Goal: Task Accomplishment & Management: Manage account settings

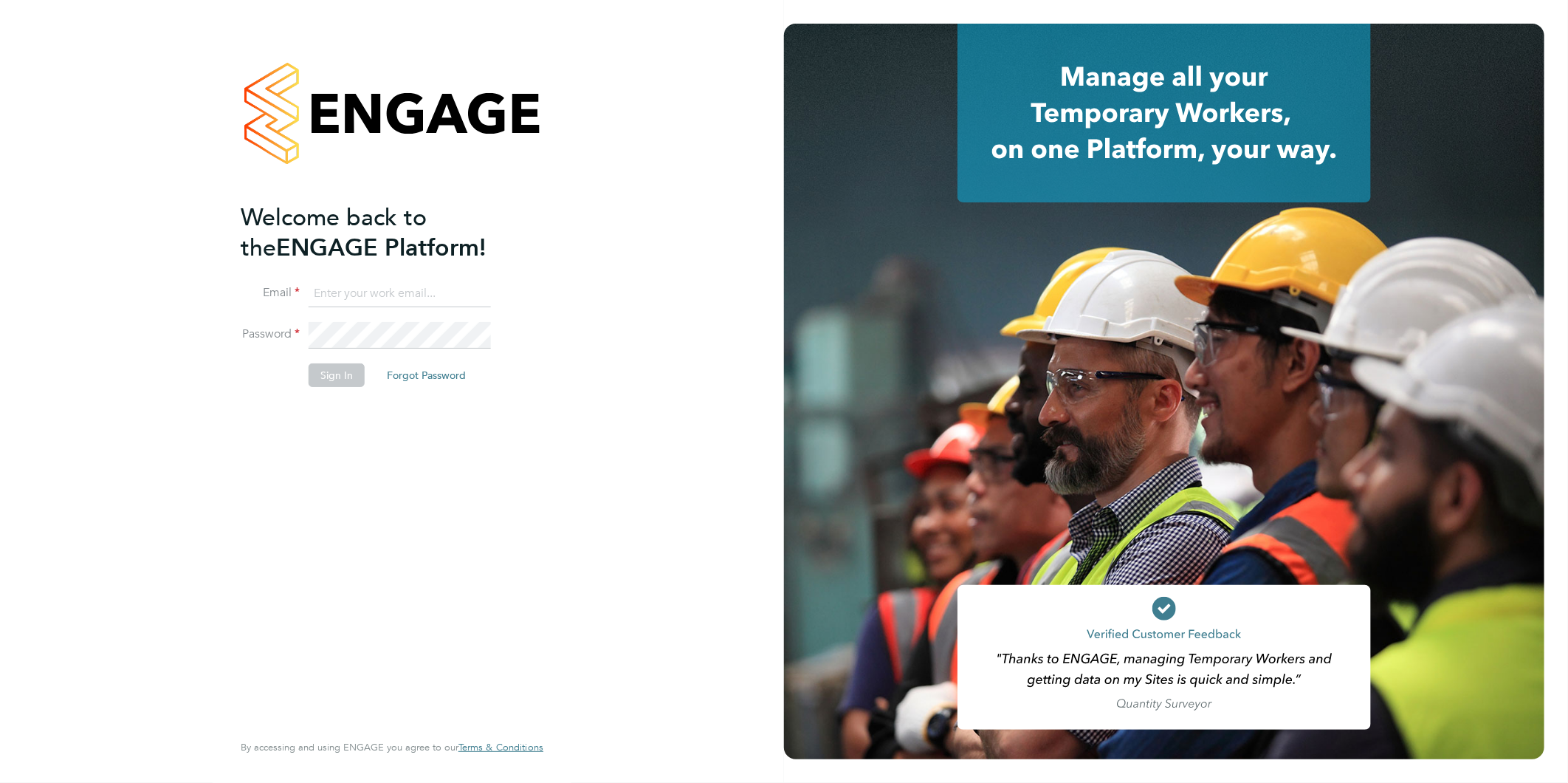
click at [365, 288] on input at bounding box center [400, 294] width 182 height 26
type input "rea.hill@abm.com"
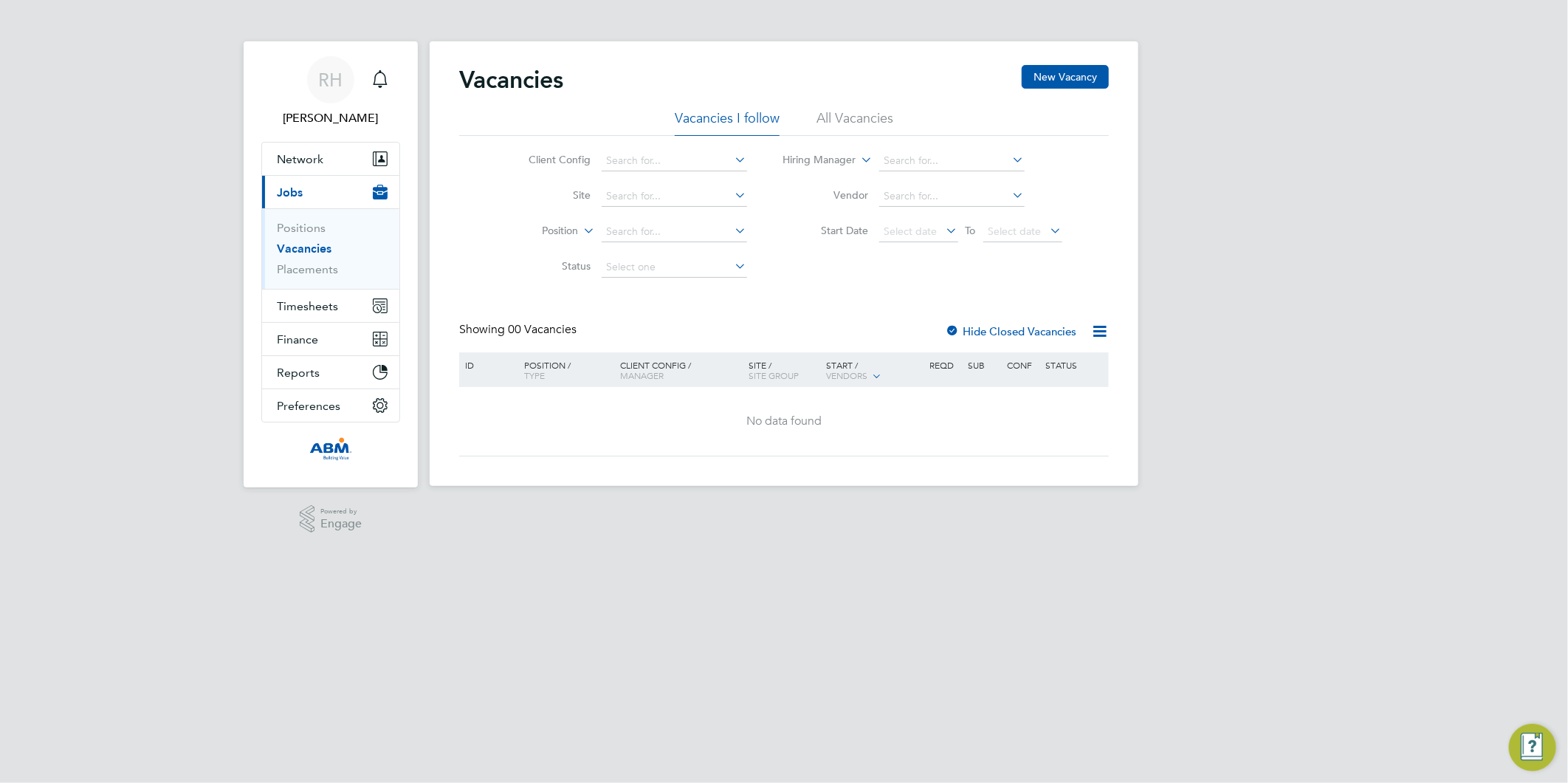
drag, startPoint x: 493, startPoint y: 675, endPoint x: 483, endPoint y: 704, distance: 30.7
click at [483, 510] on html "[PERSON_NAME] [PERSON_NAME] Notifications Applications: Network Sites Workers C…" at bounding box center [784, 254] width 1568 height 510
click at [308, 304] on span "Timesheets" at bounding box center [307, 305] width 61 height 14
click at [319, 306] on span "Timesheets" at bounding box center [307, 305] width 61 height 14
click at [305, 309] on span "Timesheets" at bounding box center [307, 305] width 61 height 14
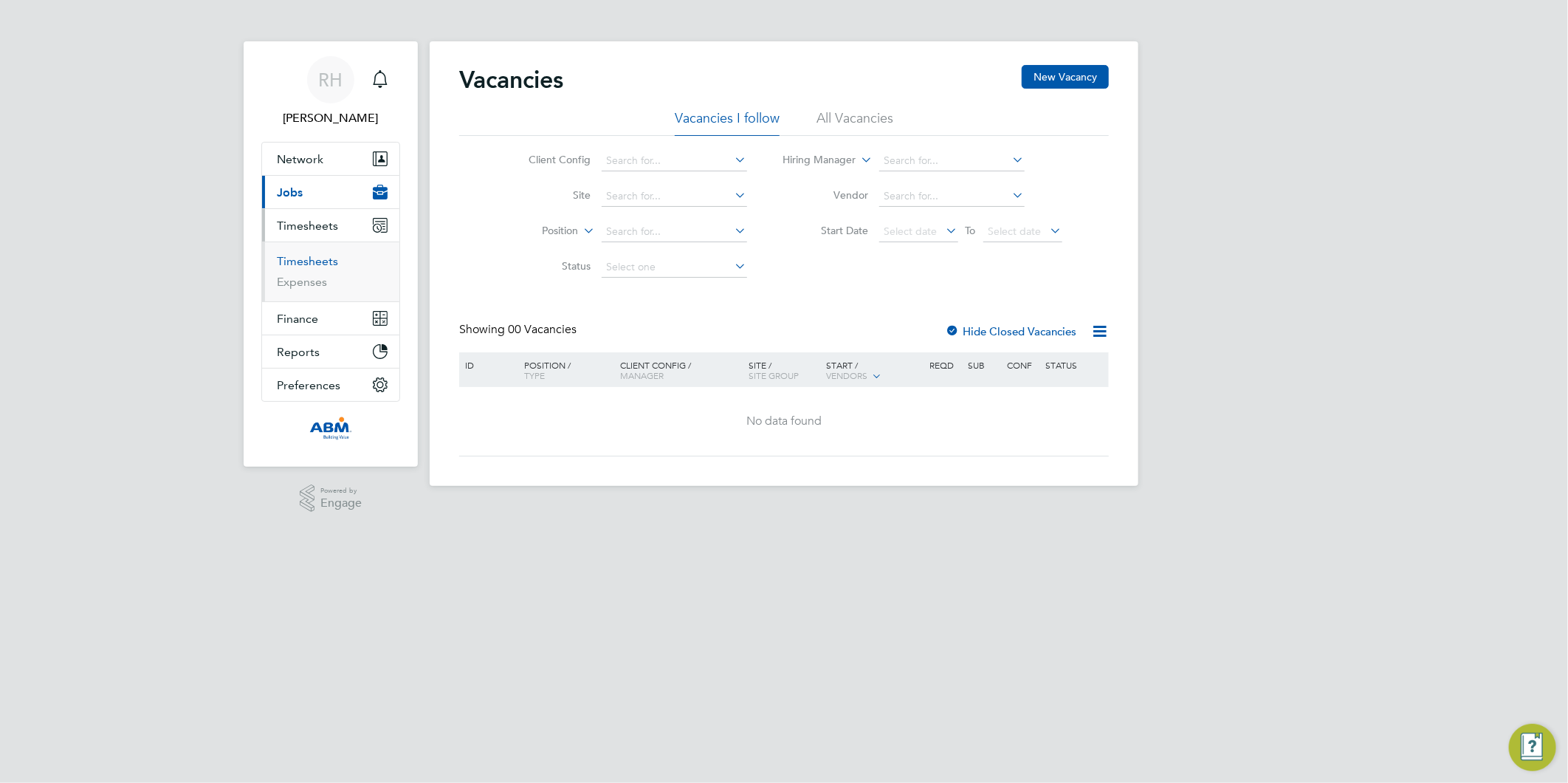
click at [303, 263] on link "Timesheets" at bounding box center [307, 261] width 61 height 14
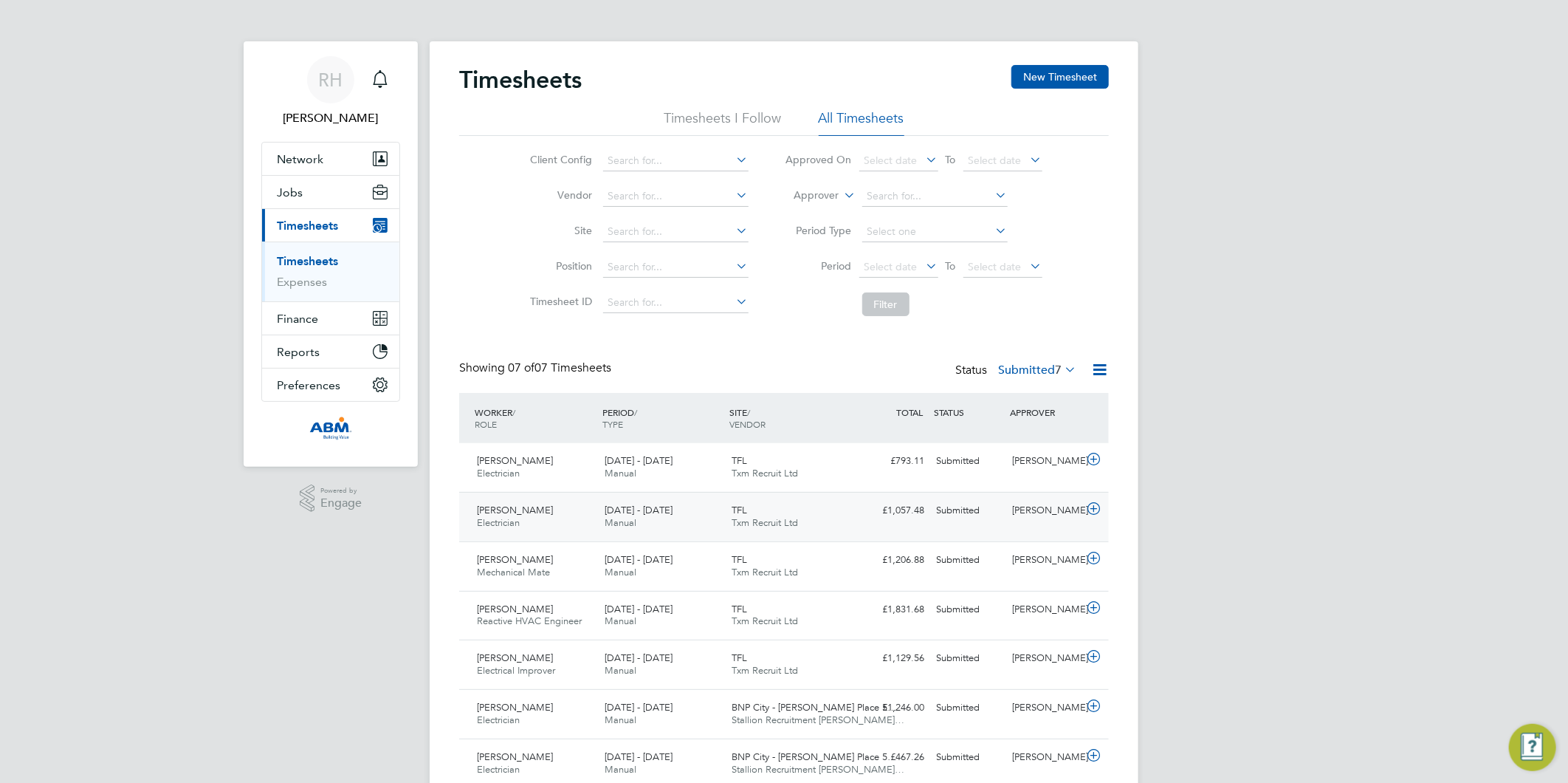
scroll to position [59, 0]
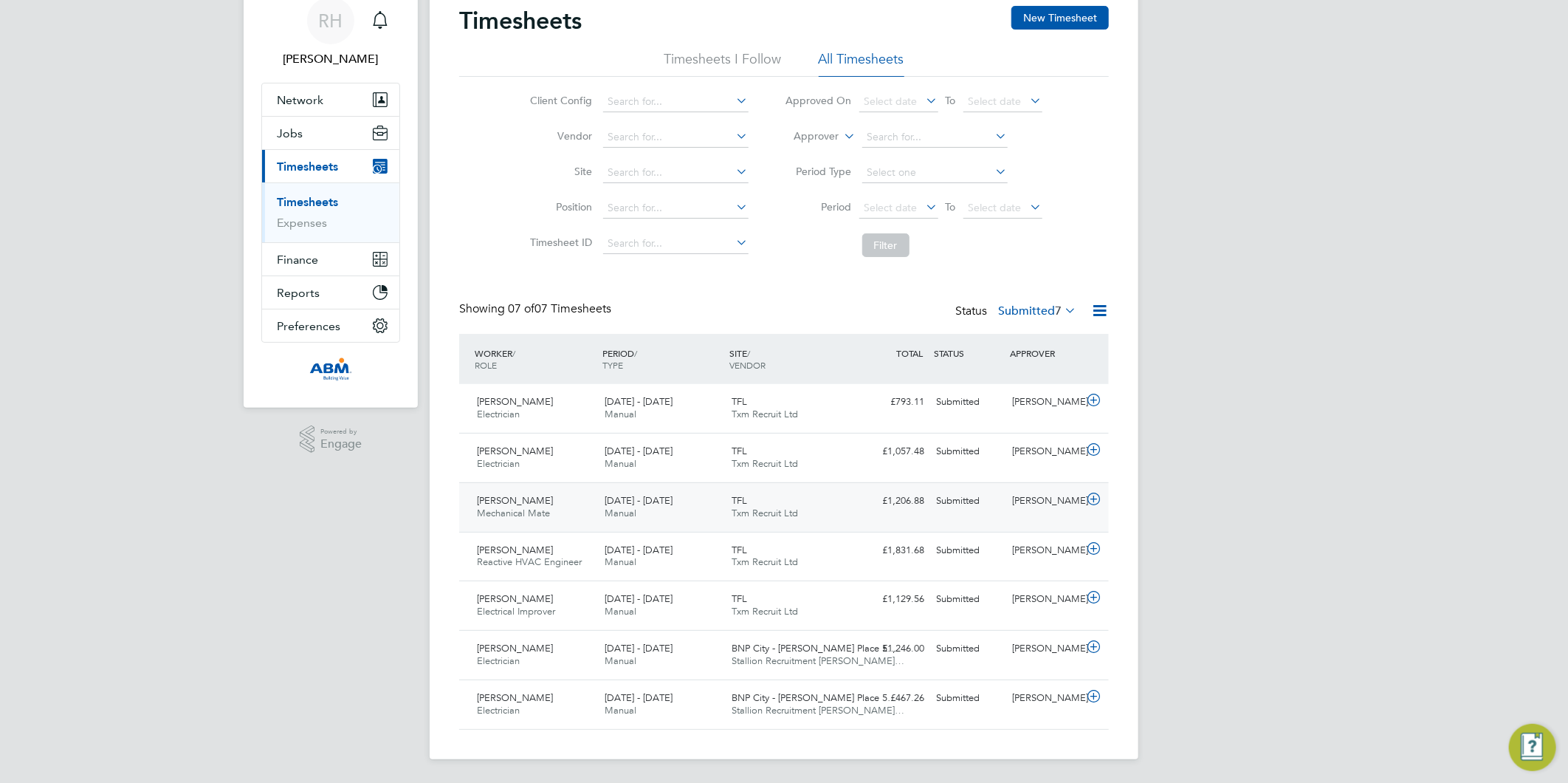
click at [1094, 498] on icon at bounding box center [1093, 499] width 18 height 12
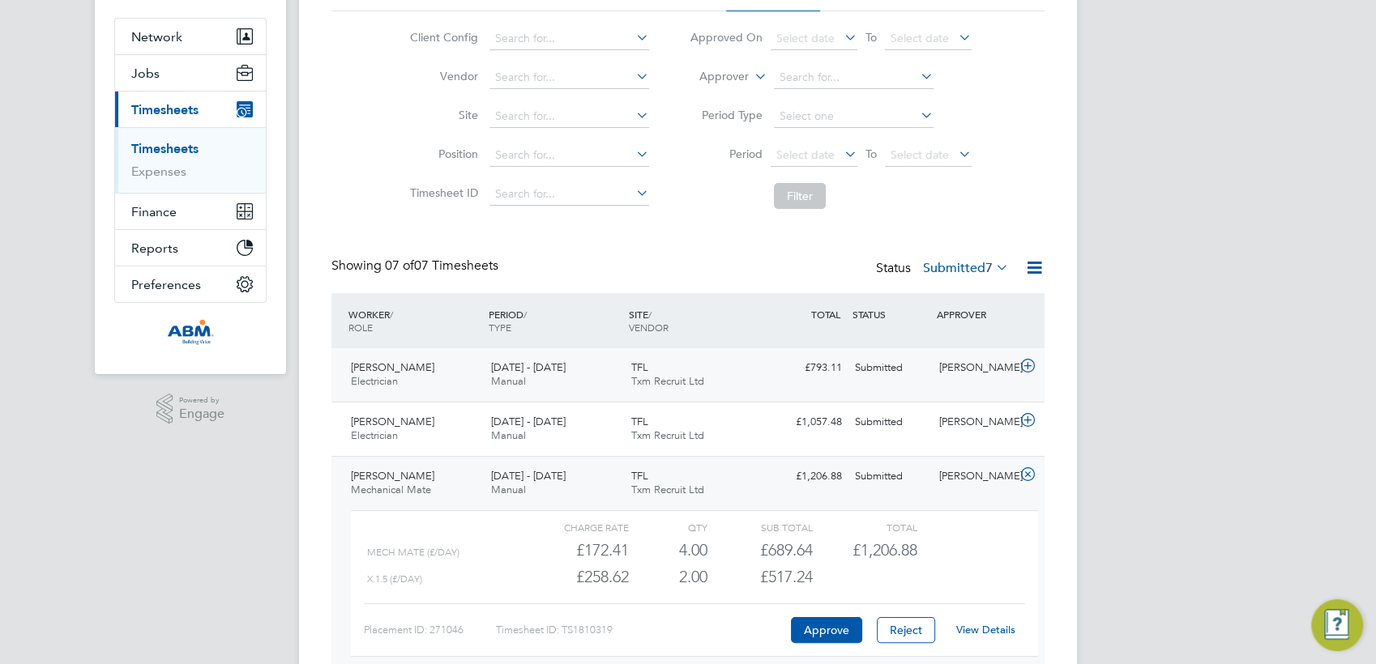
scroll to position [245, 0]
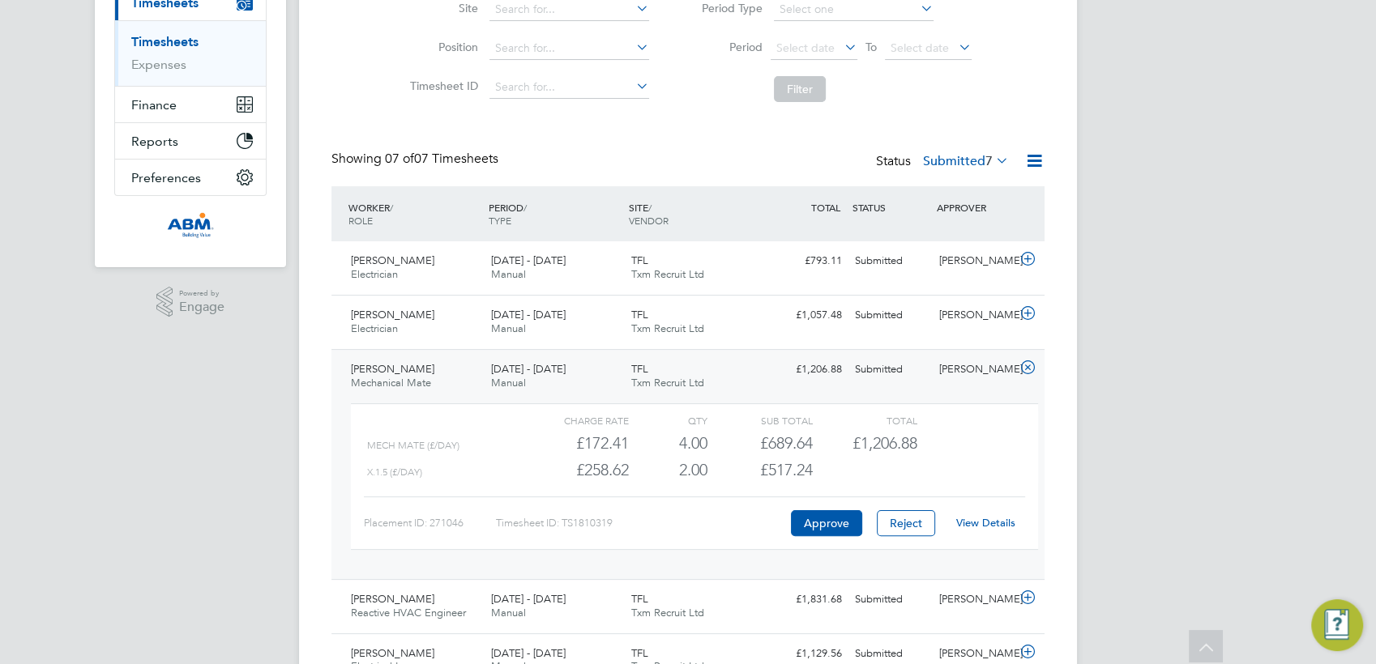
click at [987, 523] on link "View Details" at bounding box center [985, 523] width 59 height 14
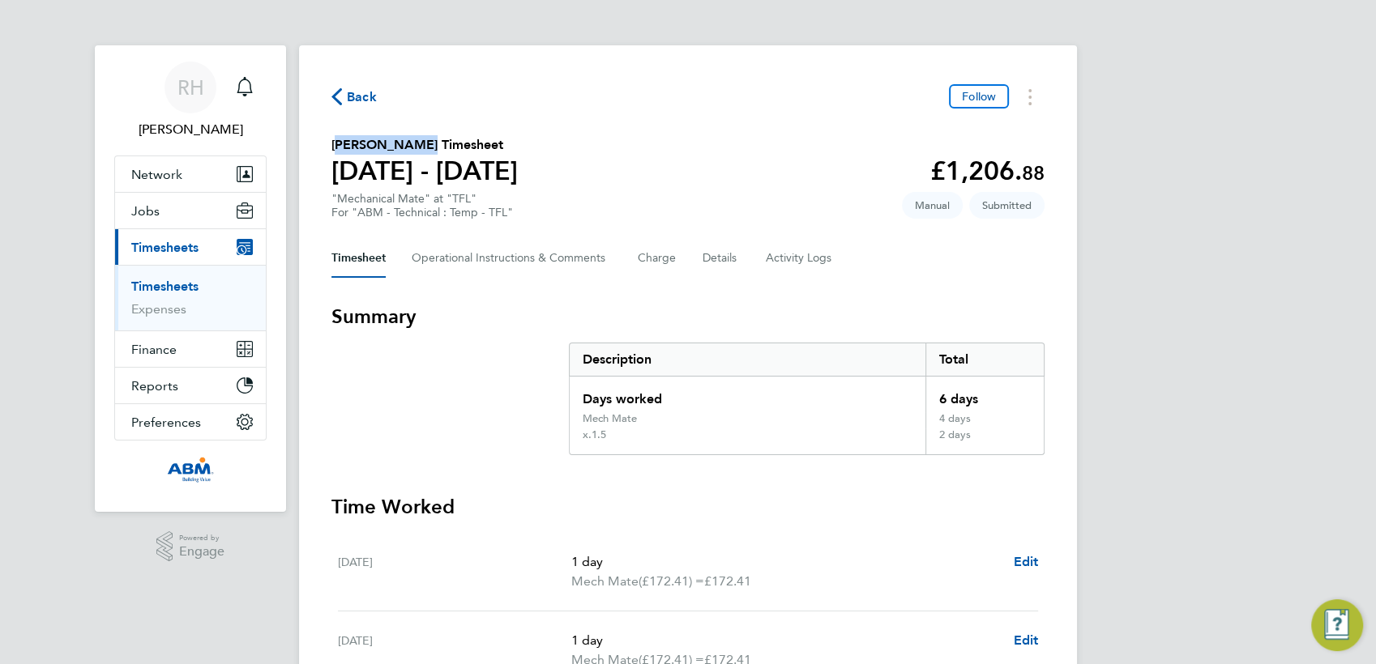
drag, startPoint x: 332, startPoint y: 143, endPoint x: 405, endPoint y: 143, distance: 72.9
click at [405, 143] on h2 "Claudiu Luca's Timesheet" at bounding box center [424, 144] width 186 height 19
copy h2 "[PERSON_NAME]"
click at [352, 96] on span "Back" at bounding box center [362, 97] width 30 height 19
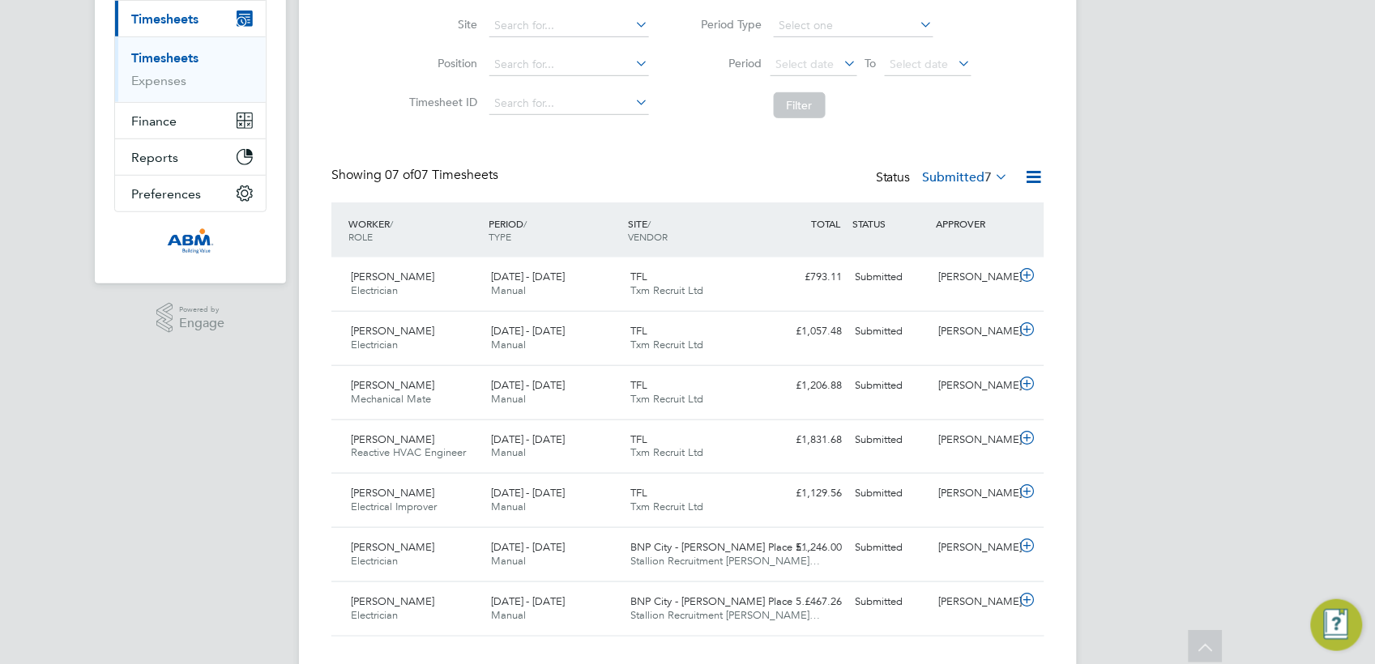
scroll to position [8, 9]
